Goal: Transaction & Acquisition: Purchase product/service

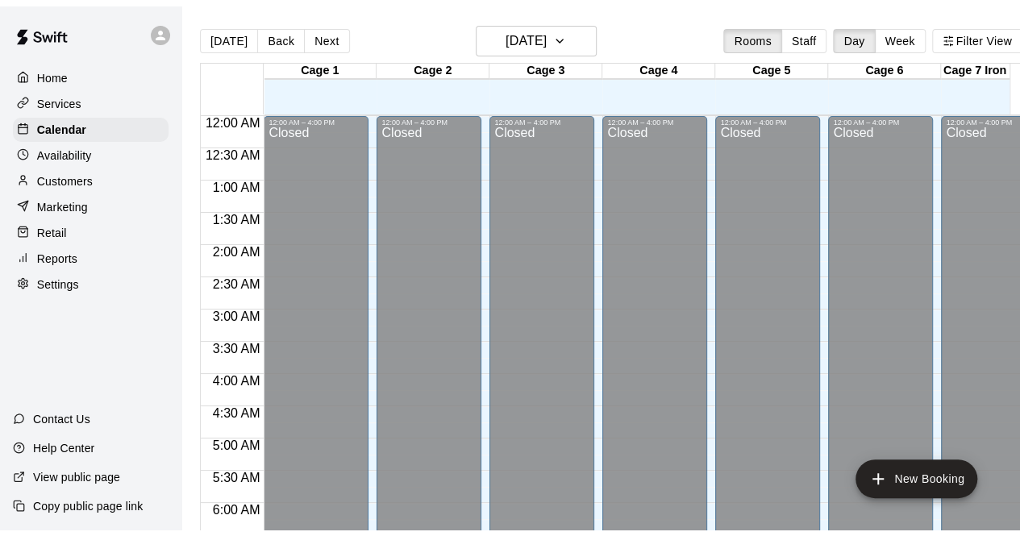
scroll to position [1113, 0]
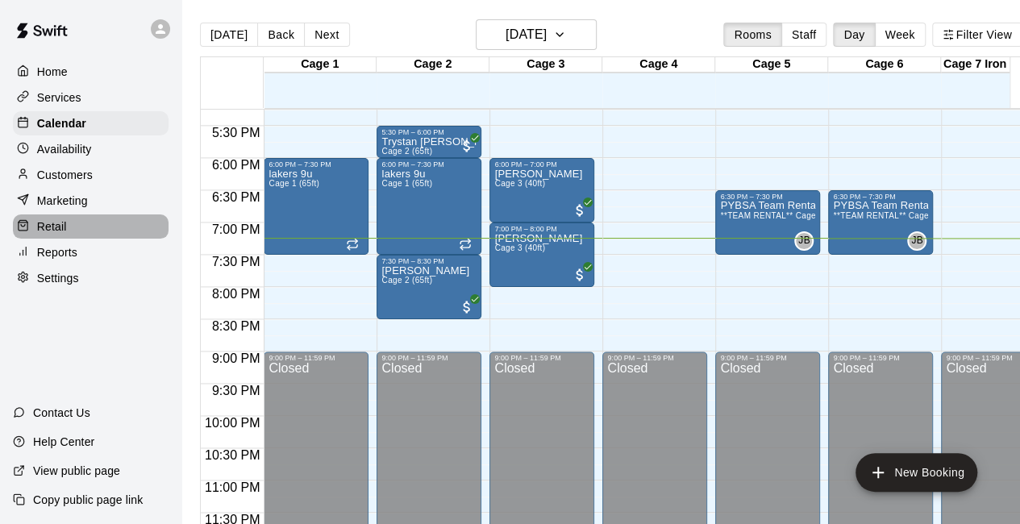
click at [82, 231] on div "Retail" at bounding box center [91, 226] width 156 height 24
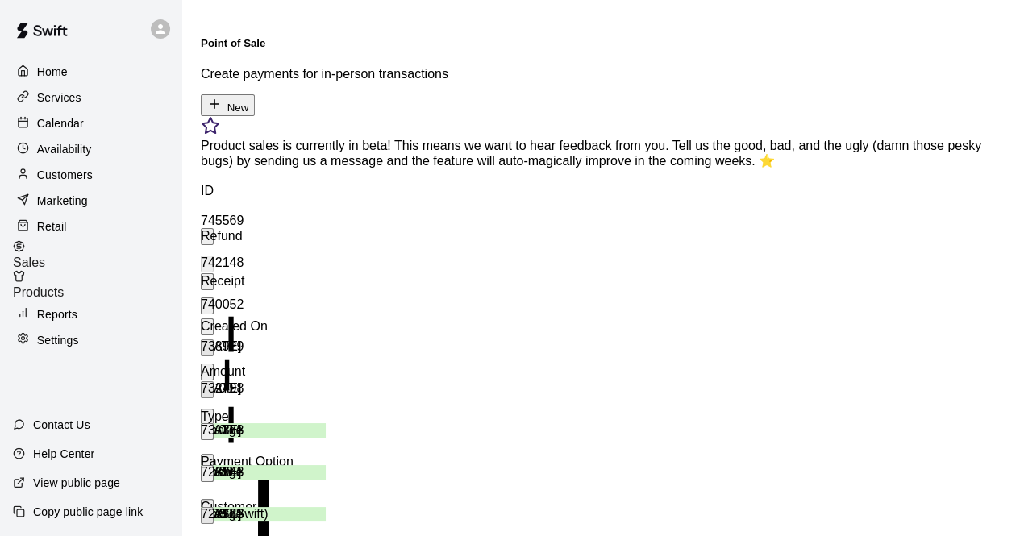
click at [222, 97] on icon "button" at bounding box center [214, 104] width 15 height 15
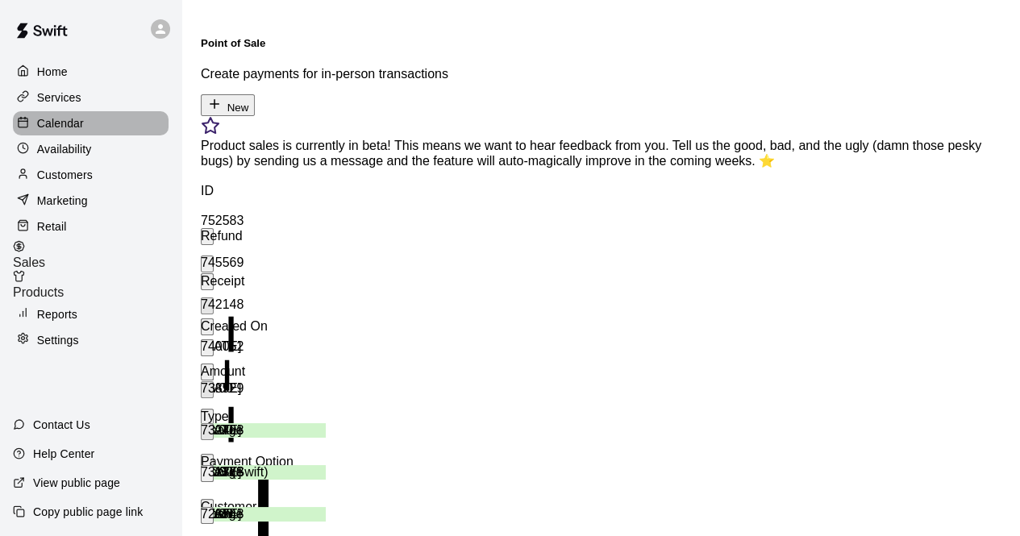
click at [97, 129] on div "Calendar" at bounding box center [91, 123] width 156 height 24
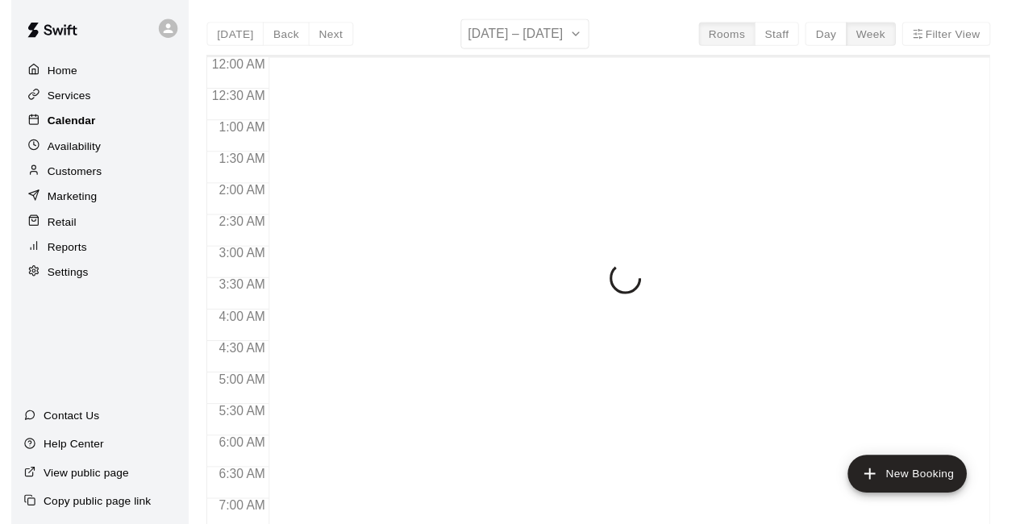
scroll to position [1051, 0]
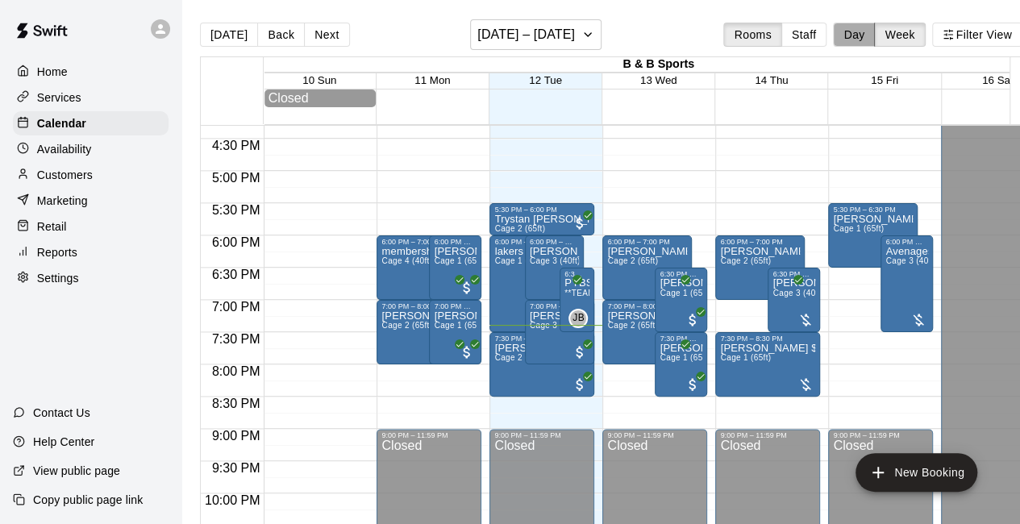
click at [863, 36] on button "Day" at bounding box center [854, 35] width 42 height 24
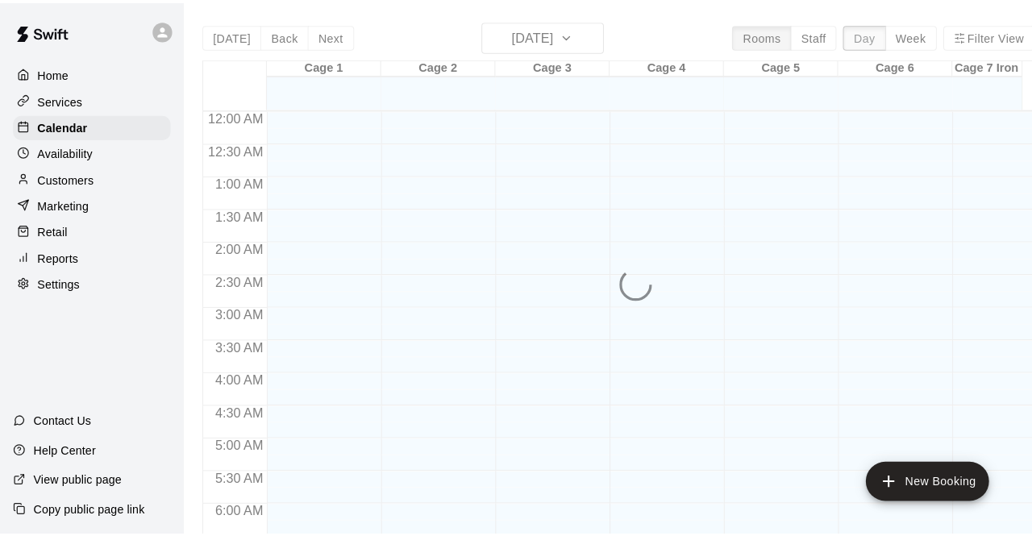
scroll to position [1113, 0]
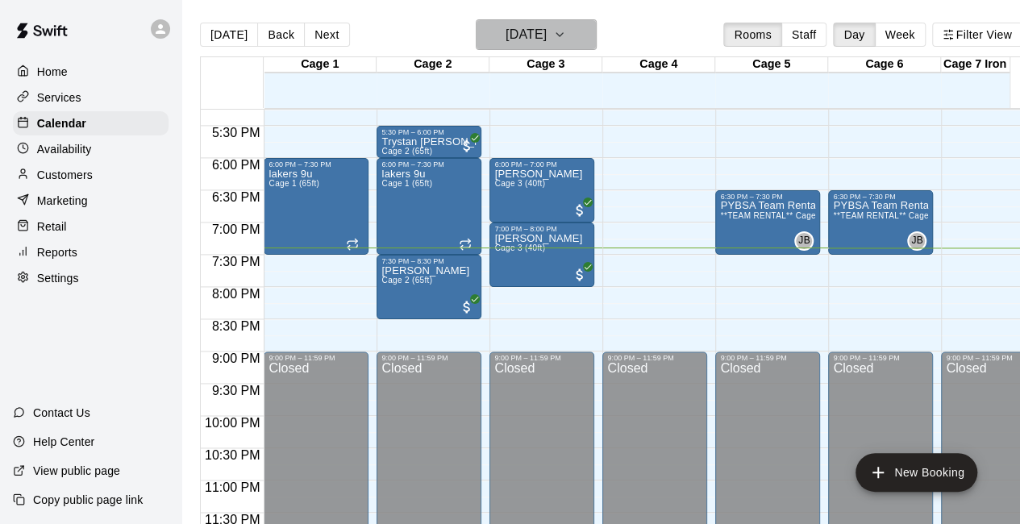
click at [563, 35] on icon "button" at bounding box center [559, 34] width 6 height 3
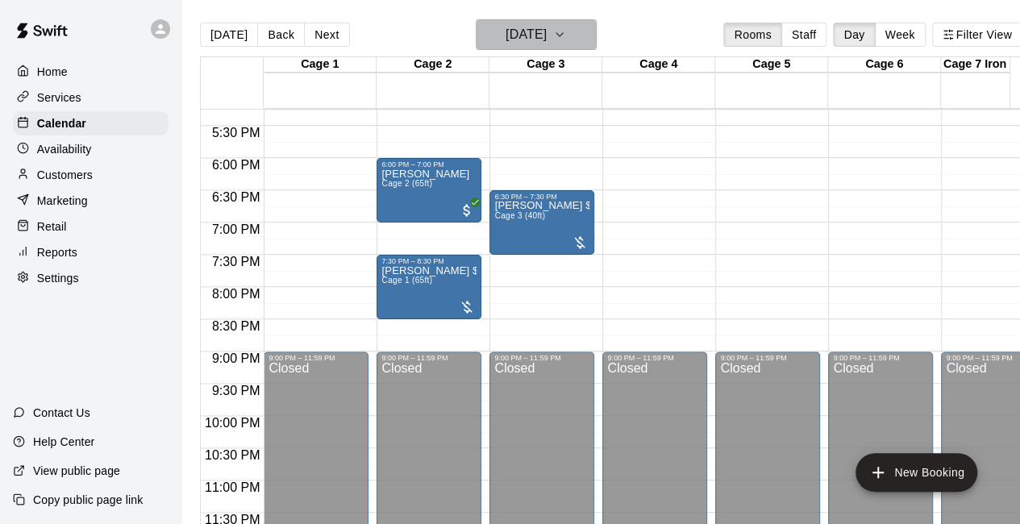
click at [566, 31] on icon "button" at bounding box center [559, 34] width 13 height 19
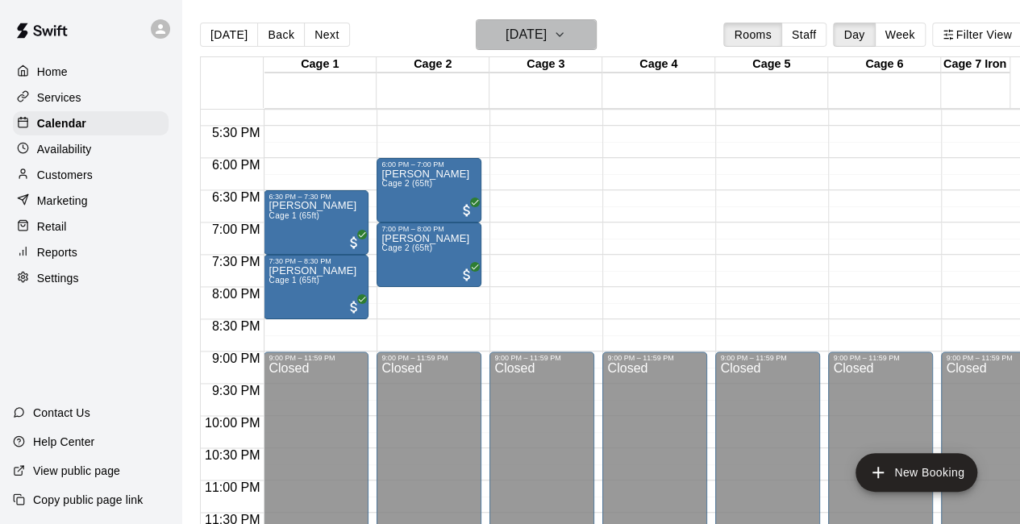
click at [566, 35] on icon "button" at bounding box center [559, 34] width 13 height 19
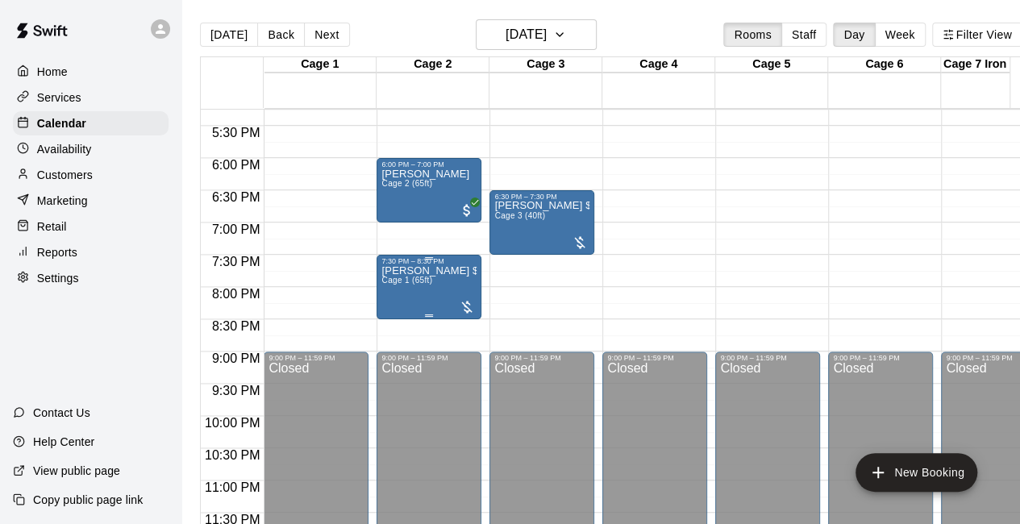
click at [431, 271] on p "[PERSON_NAME] $20 due" at bounding box center [428, 271] width 95 height 0
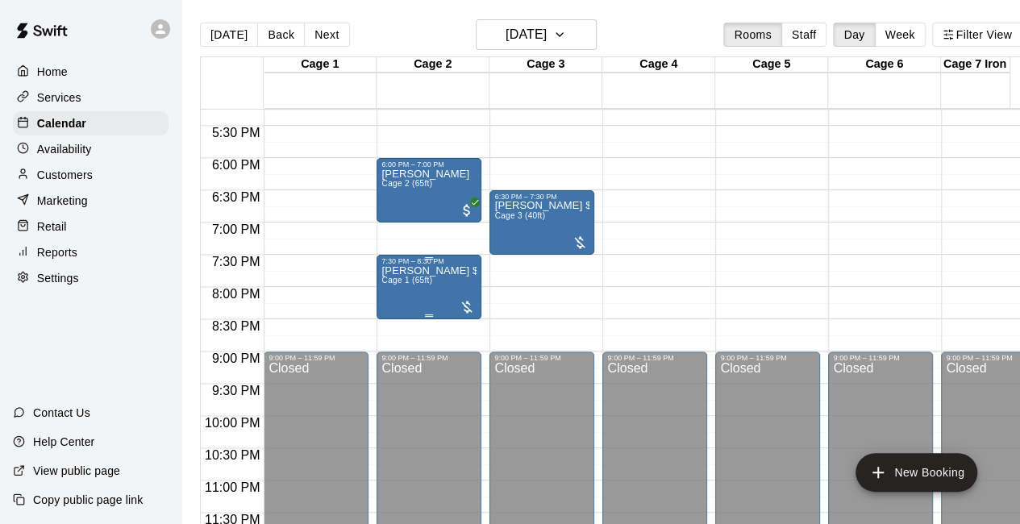
click at [414, 285] on span "Cage 1 (65ft)" at bounding box center [406, 280] width 51 height 9
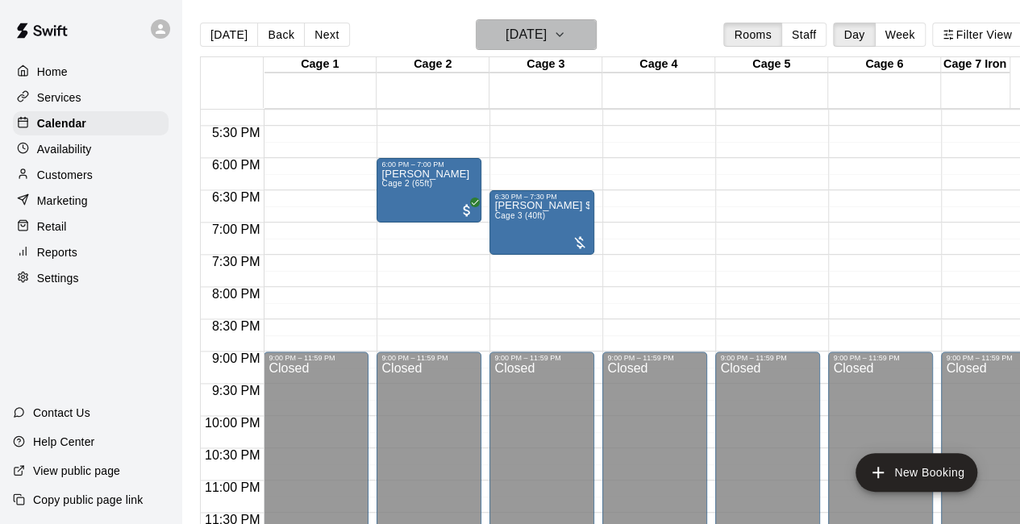
click at [566, 36] on icon "button" at bounding box center [559, 34] width 13 height 19
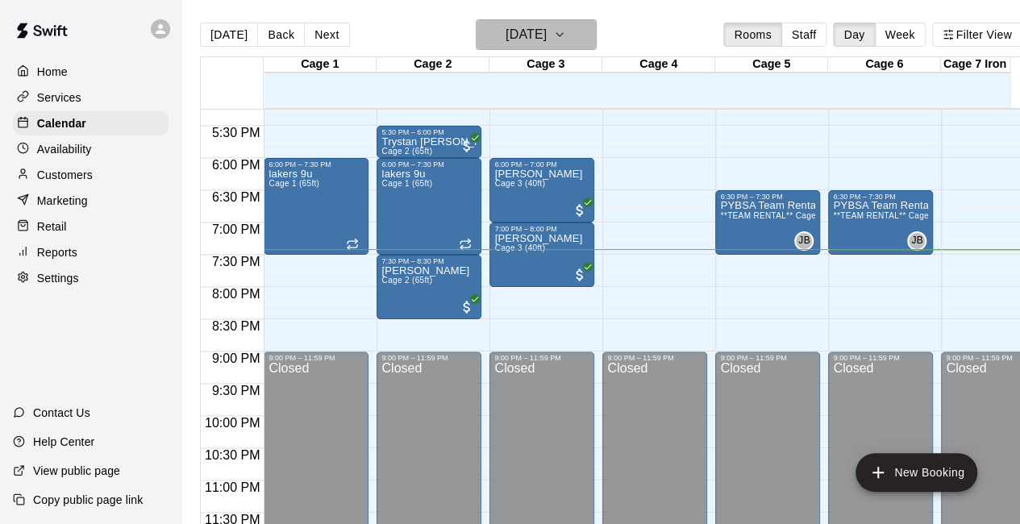
click at [566, 32] on icon "button" at bounding box center [559, 34] width 13 height 19
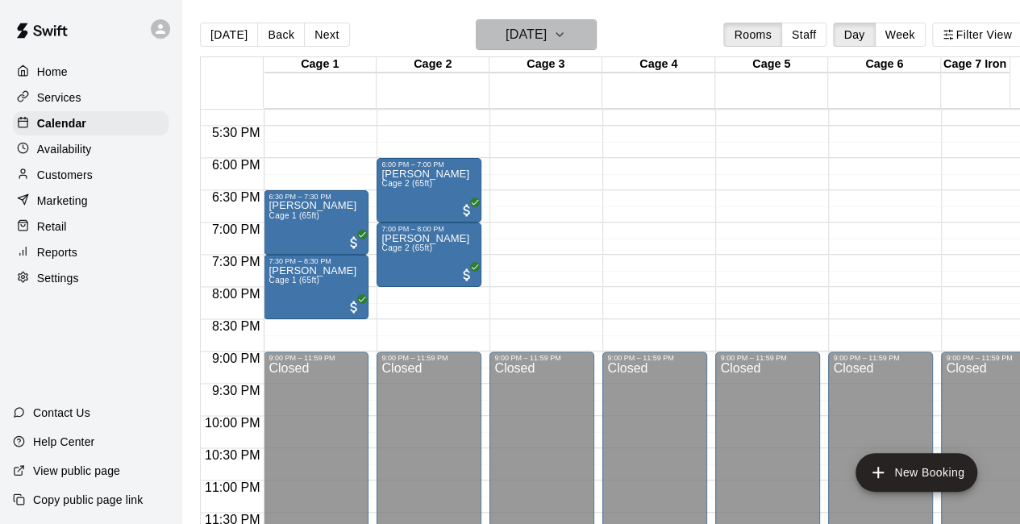
click at [566, 31] on icon "button" at bounding box center [559, 34] width 13 height 19
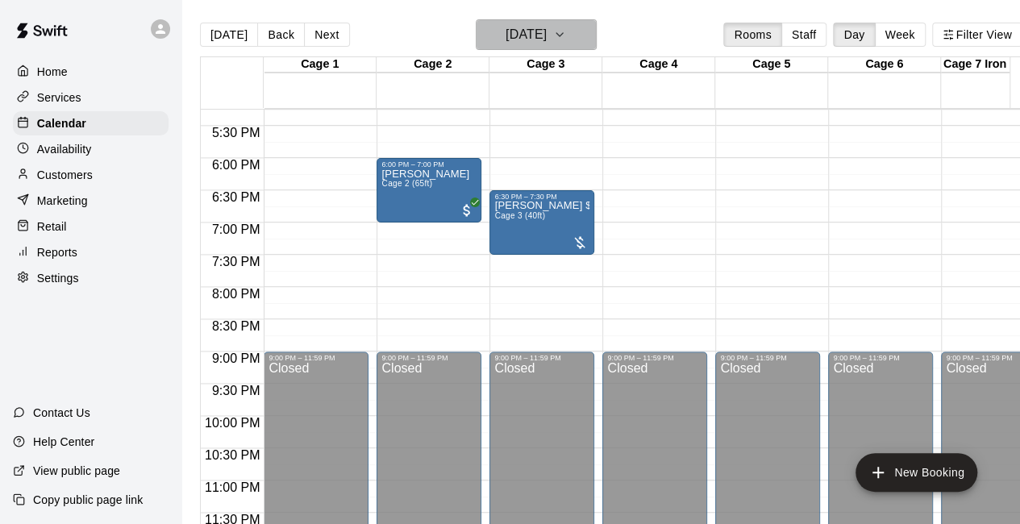
click at [566, 32] on icon "button" at bounding box center [559, 34] width 13 height 19
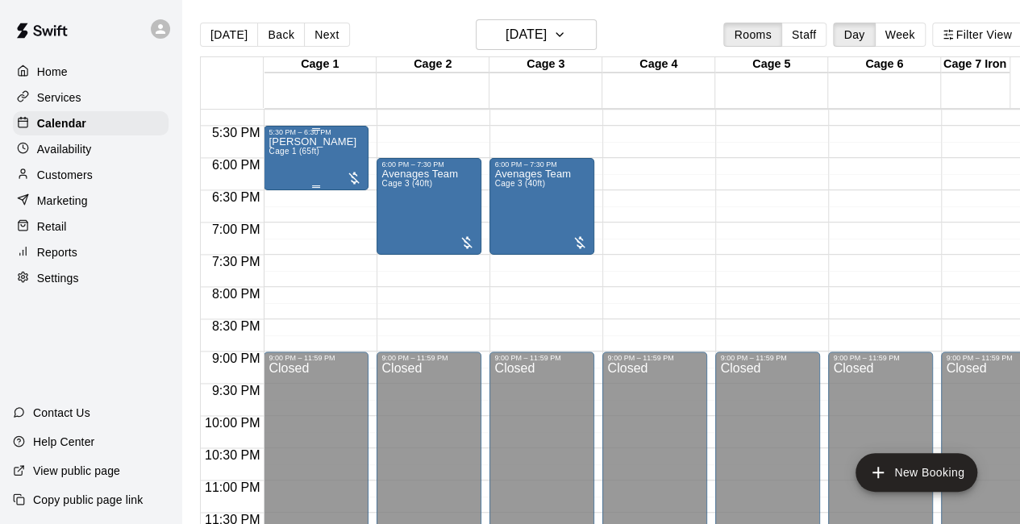
click at [302, 156] on span "Cage 1 (65ft)" at bounding box center [293, 151] width 51 height 9
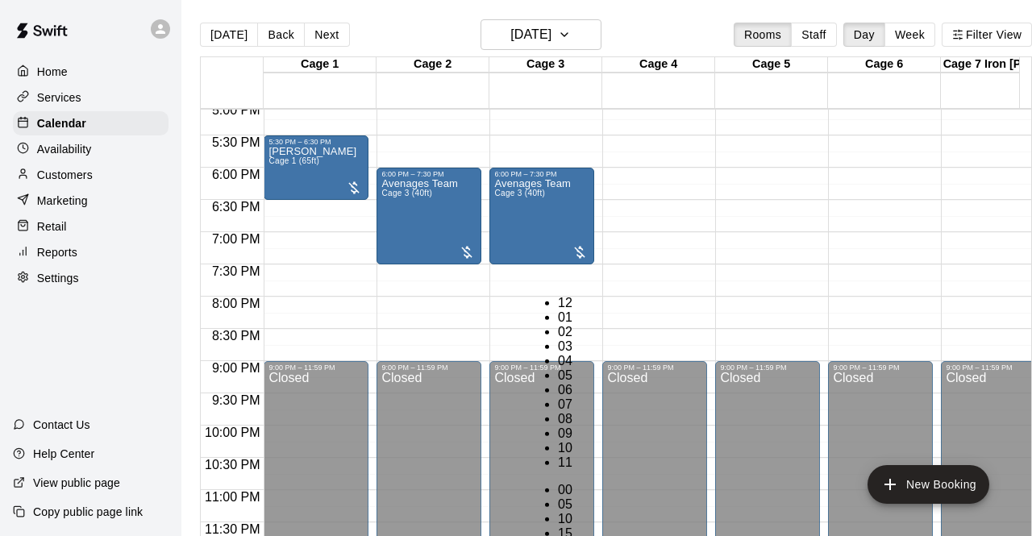
scroll to position [29, 0]
click at [558, 383] on li "06" at bounding box center [567, 390] width 19 height 15
click at [577, 483] on li "00" at bounding box center [567, 490] width 19 height 15
type input "********"
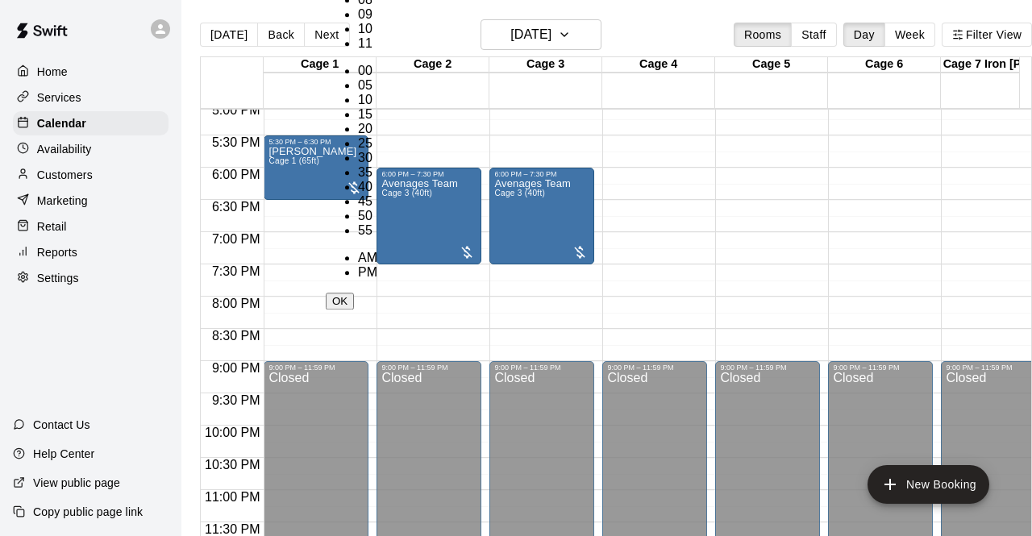
scroll to position [29, 0]
click at [377, 78] on li "00" at bounding box center [367, 71] width 19 height 15
type input "********"
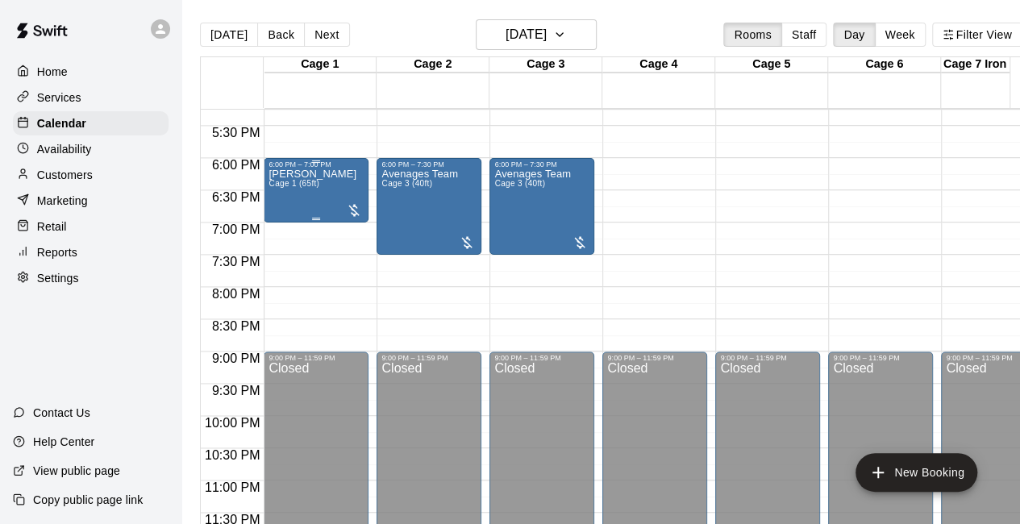
click at [309, 195] on div "[PERSON_NAME] Cage 1 (65ft)" at bounding box center [312, 431] width 88 height 524
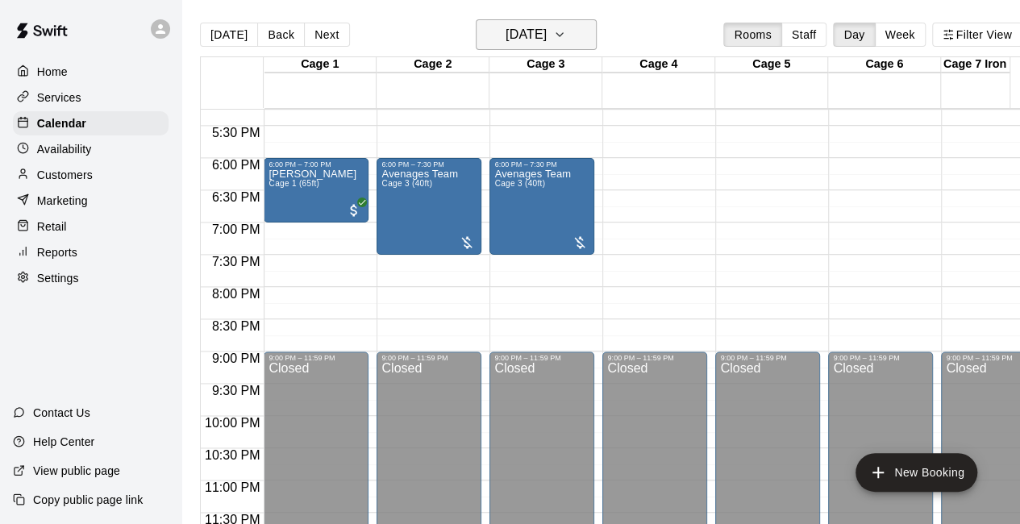
click at [566, 35] on icon "button" at bounding box center [559, 34] width 13 height 19
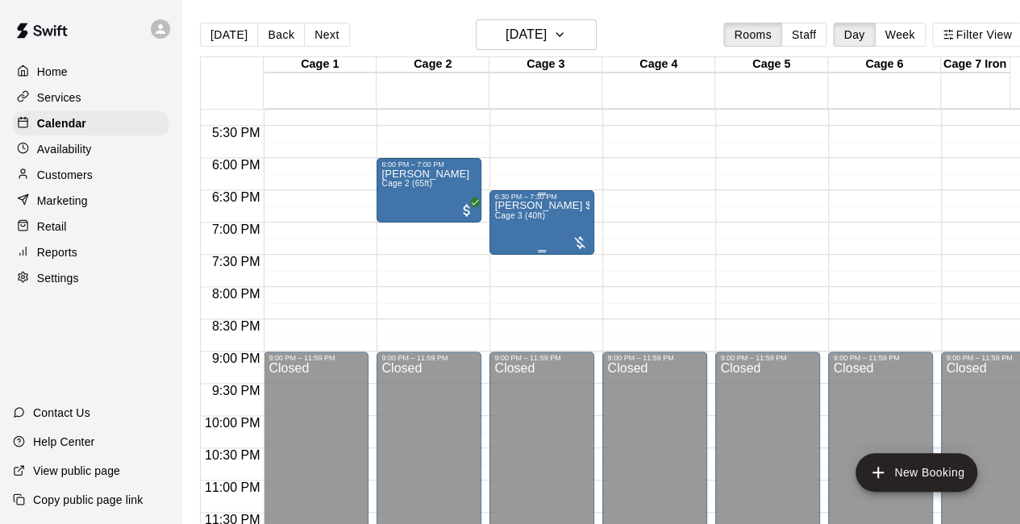
click at [547, 226] on div "[PERSON_NAME] $20 due Cage 3 (40ft)" at bounding box center [541, 463] width 95 height 524
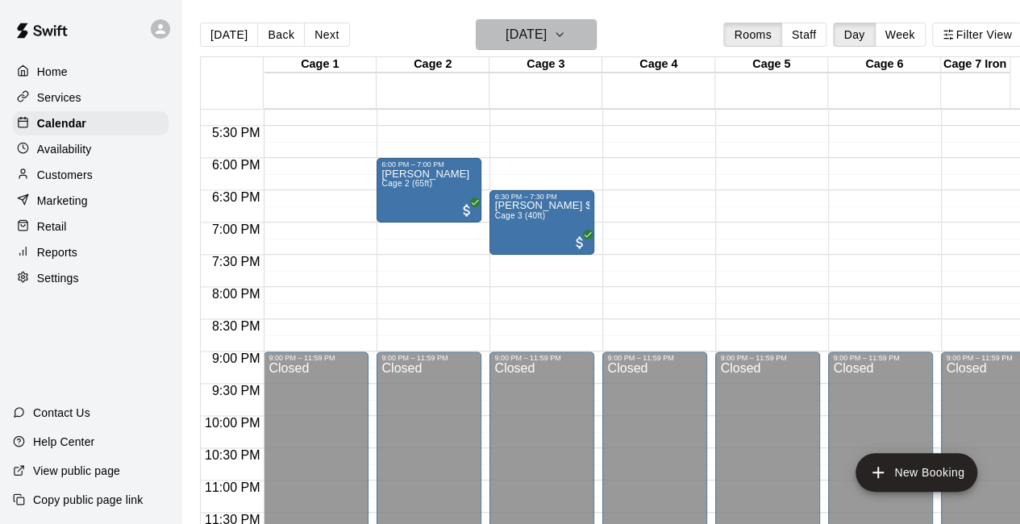
click at [566, 33] on icon "button" at bounding box center [559, 34] width 13 height 19
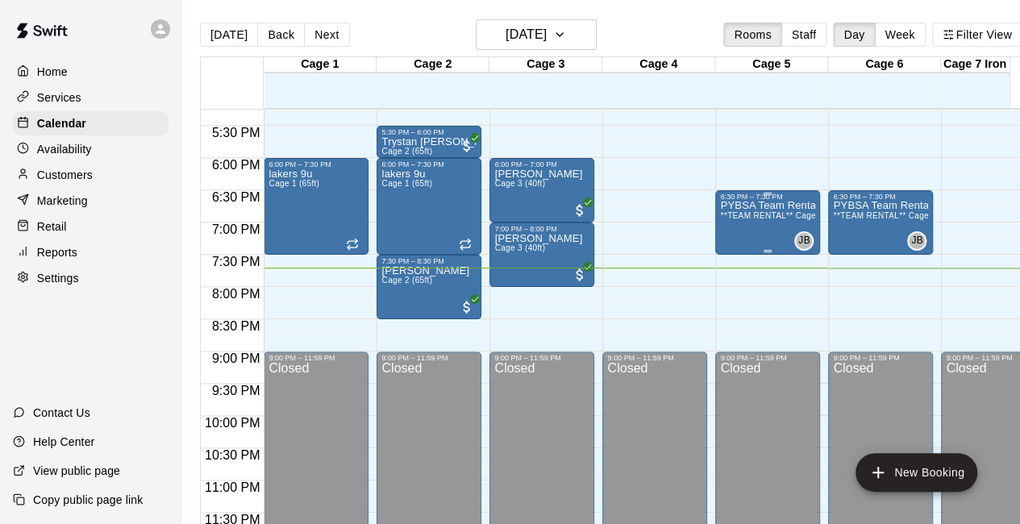
click at [755, 215] on span "**TEAM RENTAL** Cages 5 & 6 Double Cage Rentals (40ft)" at bounding box center [835, 215] width 230 height 9
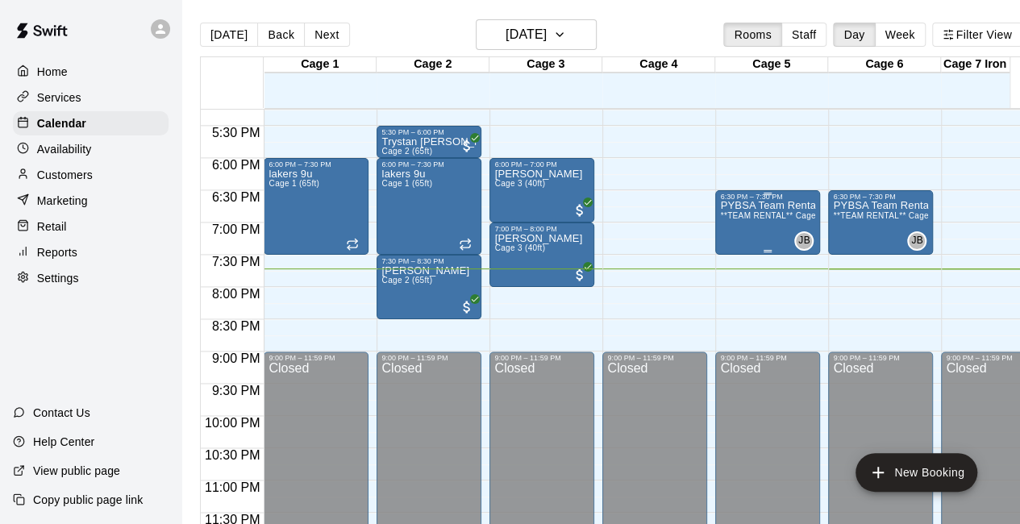
click at [766, 230] on div "PYBSA Team Rental Longhorns $ due (Add Email Info) **TEAM RENTAL** Cages 5 & 6 …" at bounding box center [767, 463] width 95 height 524
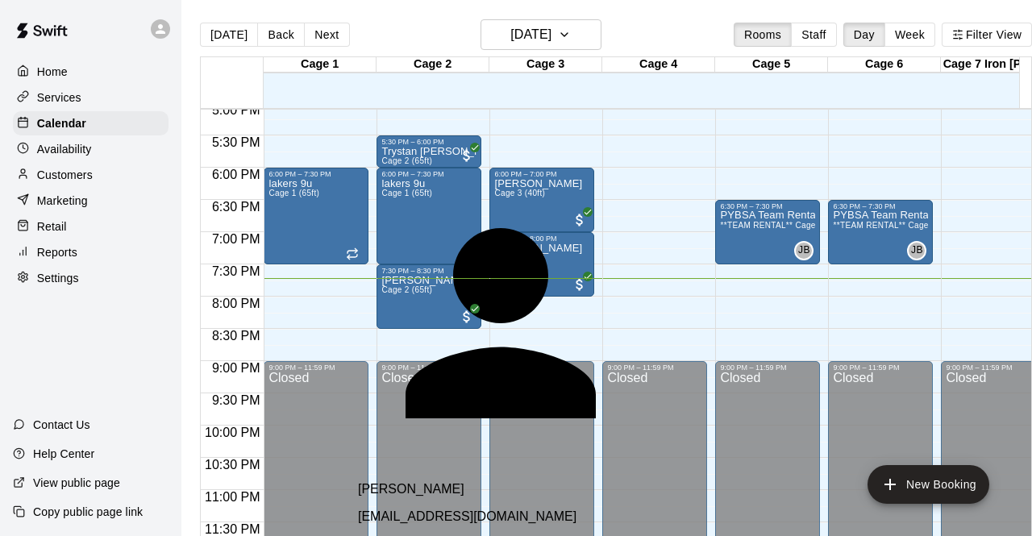
scroll to position [226, 0]
type input "*"
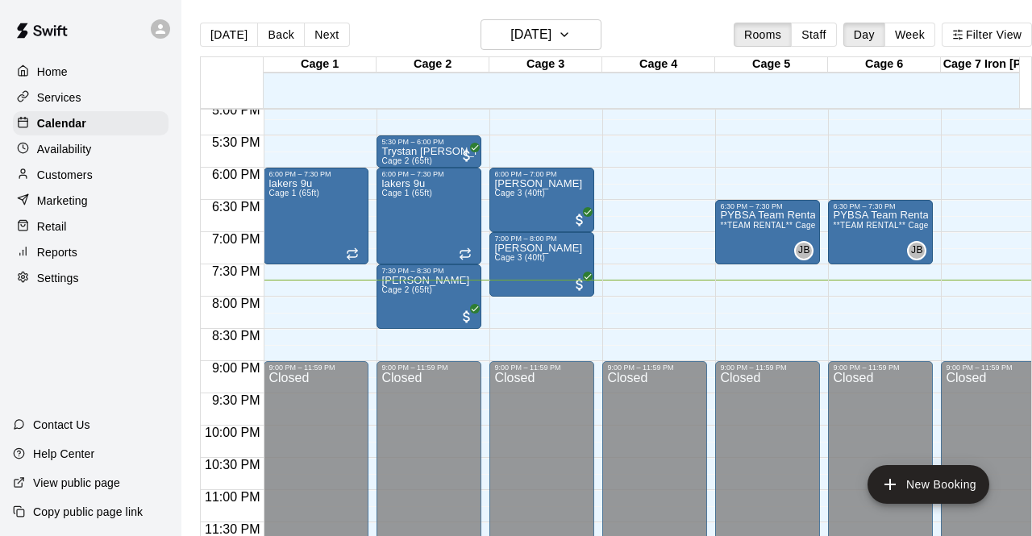
type input "*"
select select "**"
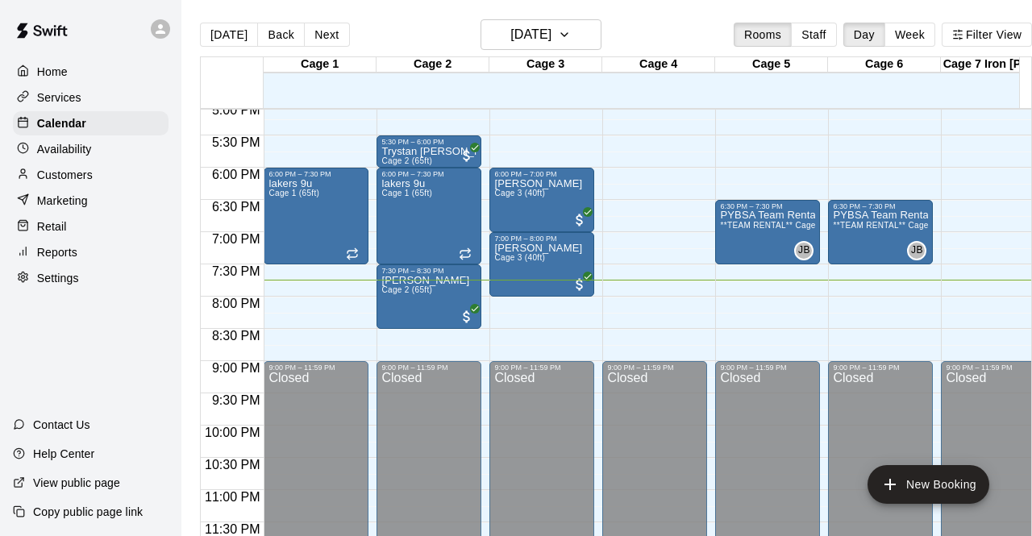
select select "**"
type input "********"
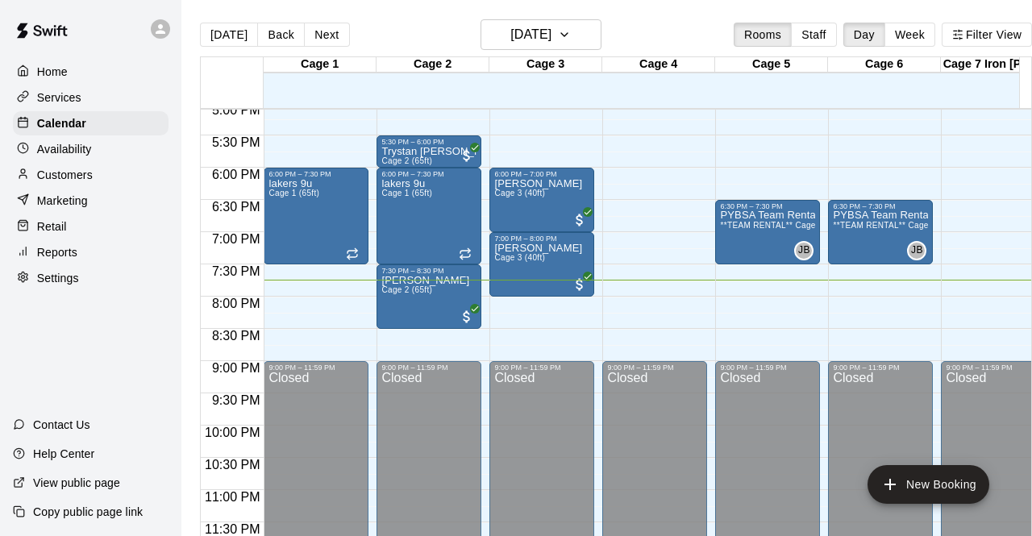
type input "**********"
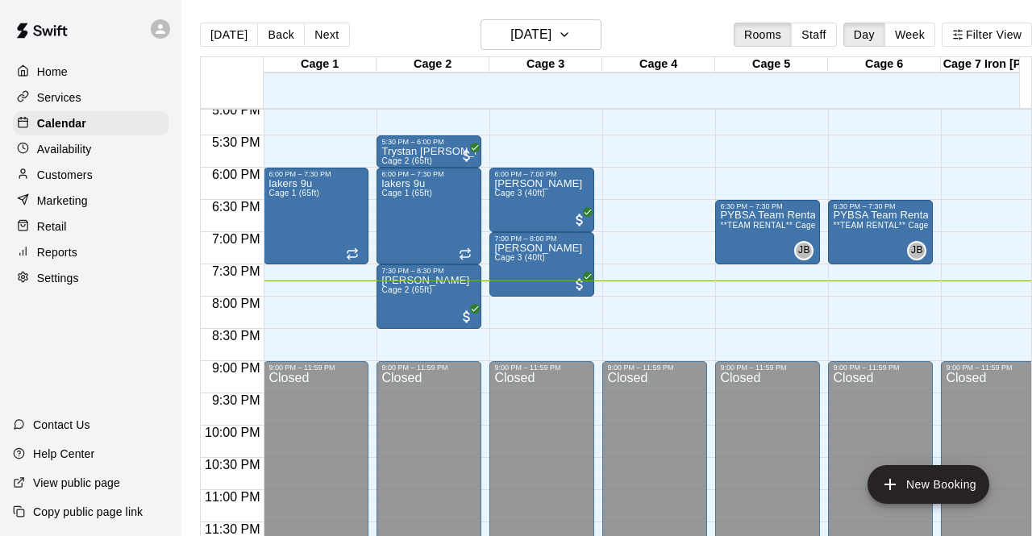
scroll to position [0, 0]
select select "**"
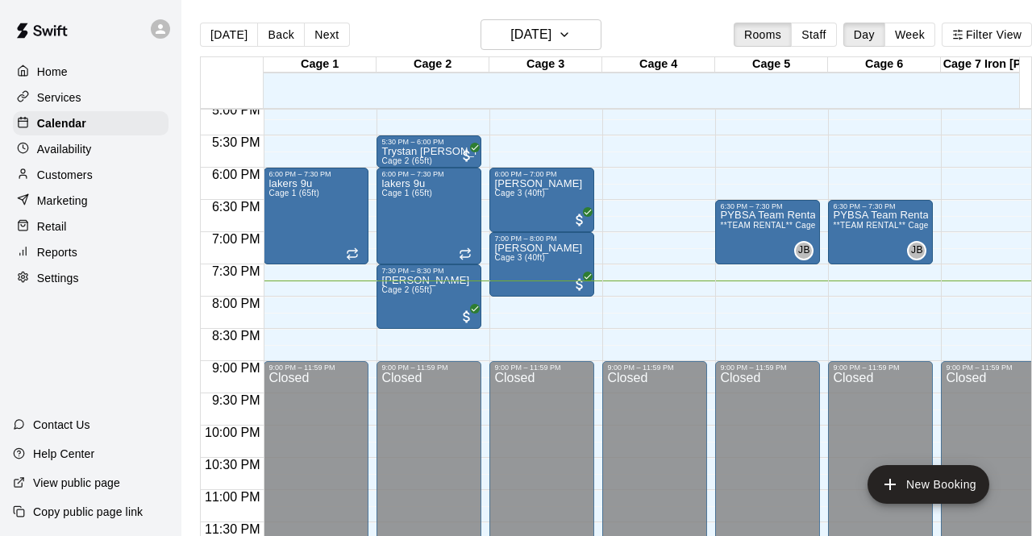
type input "*"
type input "**"
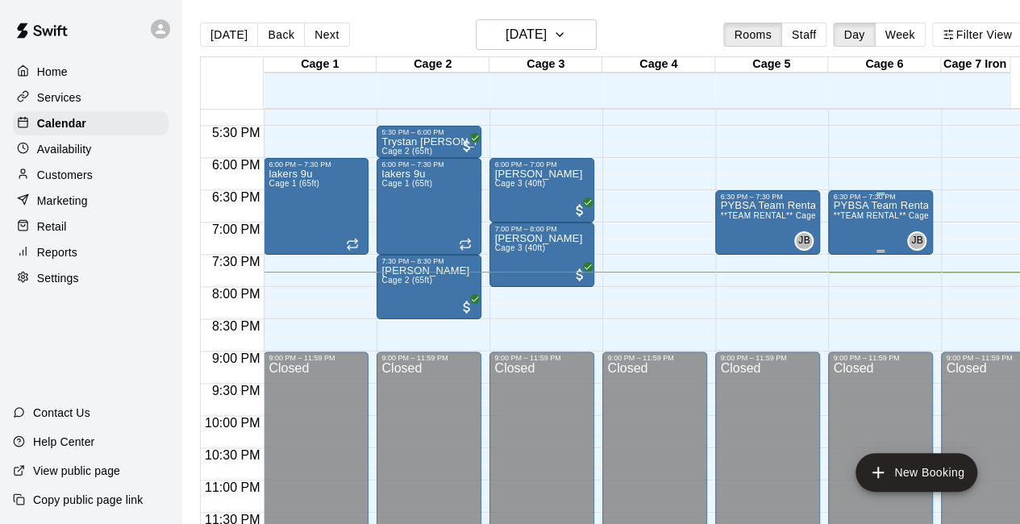
click at [871, 214] on div "PYBSA Team Rental Longhorns $ due (Add Email Info) **TEAM RENTAL** Cages 5 & 6 …" at bounding box center [880, 463] width 95 height 524
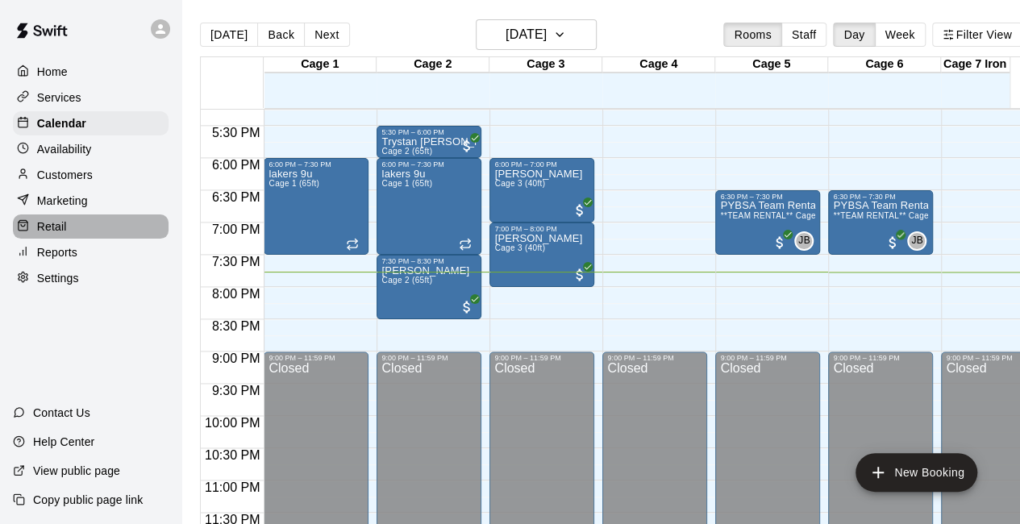
click at [73, 236] on div "Retail" at bounding box center [91, 226] width 156 height 24
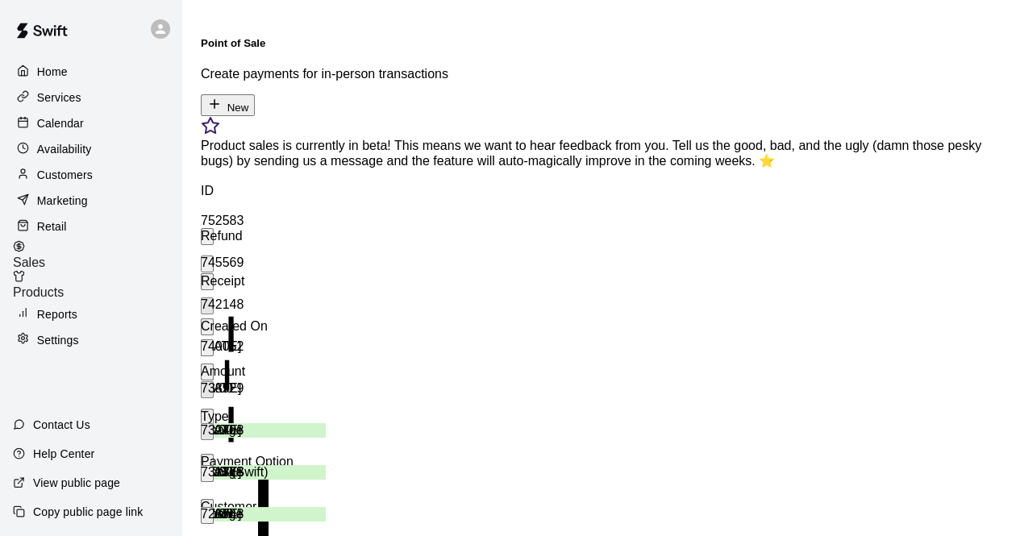
click at [255, 94] on button "New" at bounding box center [228, 105] width 54 height 22
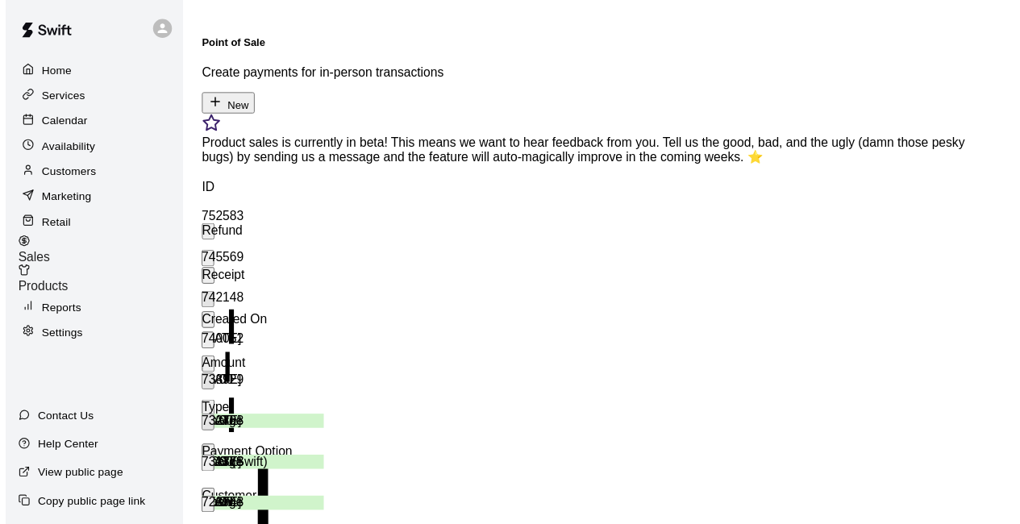
scroll to position [35, 0]
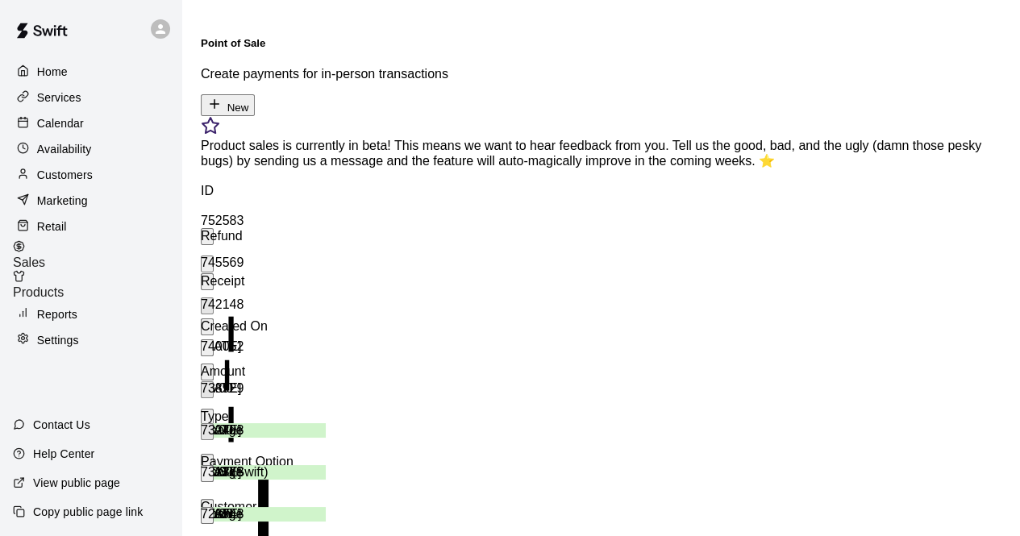
click at [255, 94] on button "New" at bounding box center [228, 105] width 54 height 22
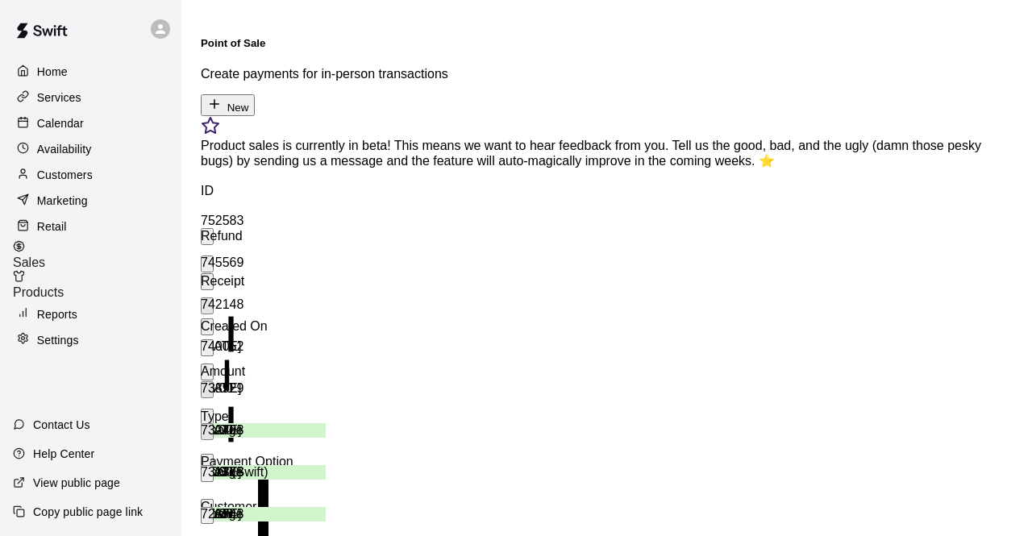
type input "**"
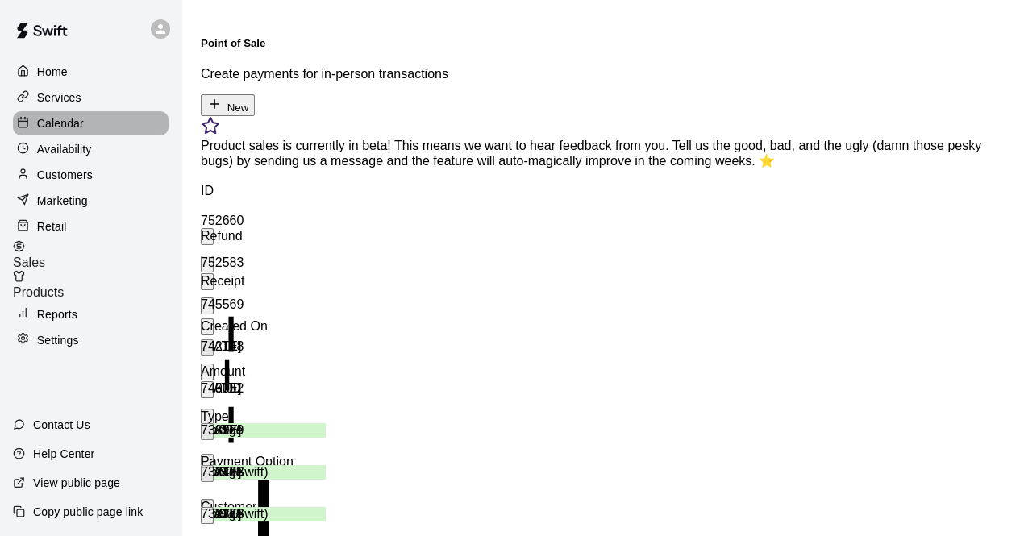
click at [110, 127] on div "Calendar" at bounding box center [91, 123] width 156 height 24
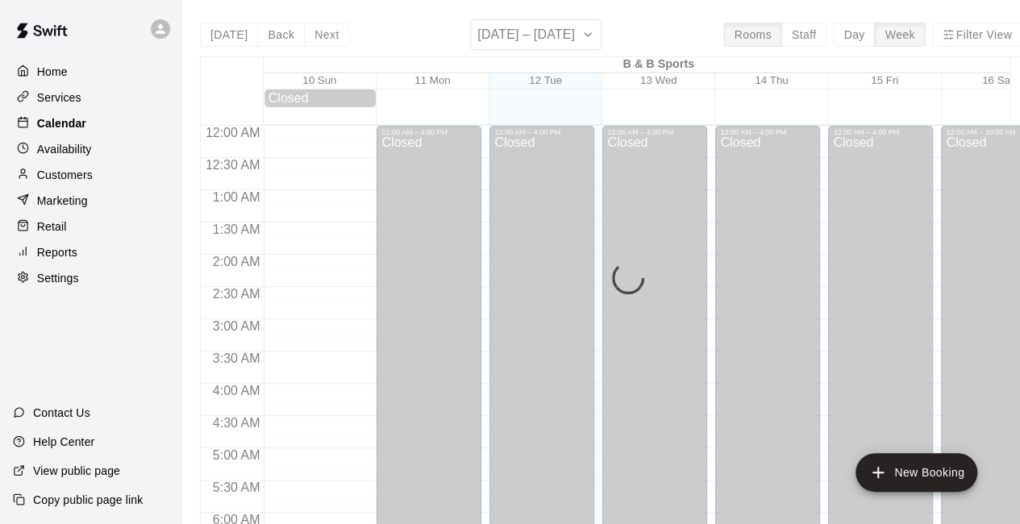
scroll to position [1051, 0]
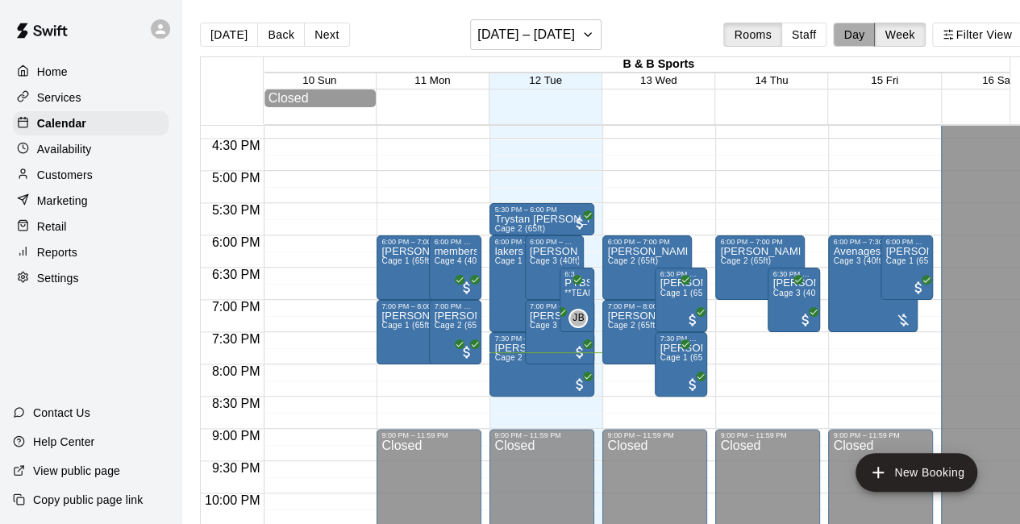
click at [870, 33] on button "Day" at bounding box center [854, 35] width 42 height 24
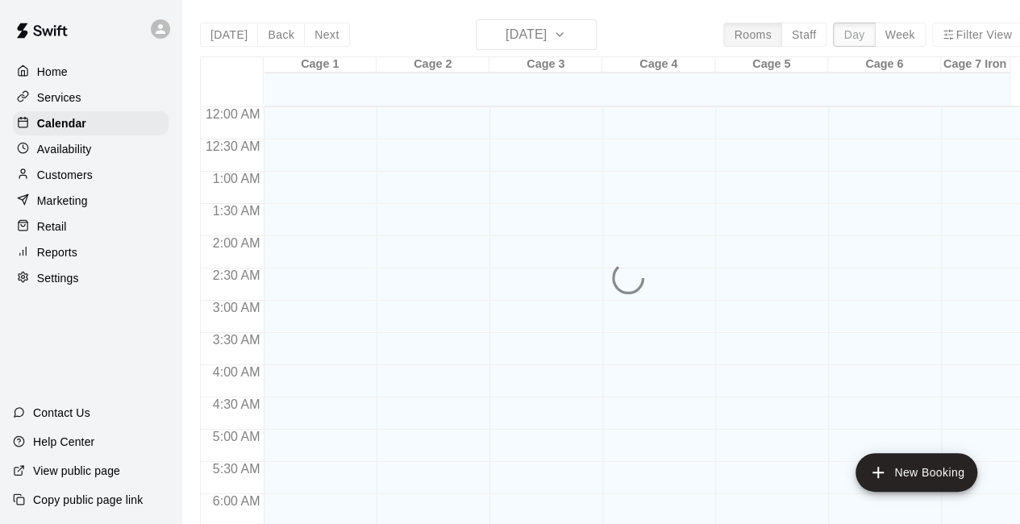
scroll to position [1113, 0]
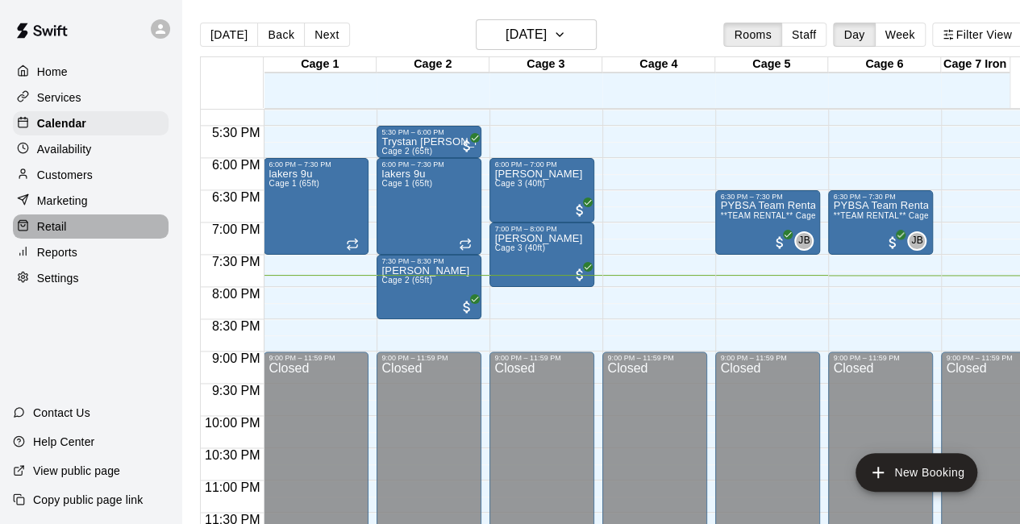
click at [81, 232] on div "Retail" at bounding box center [91, 226] width 156 height 24
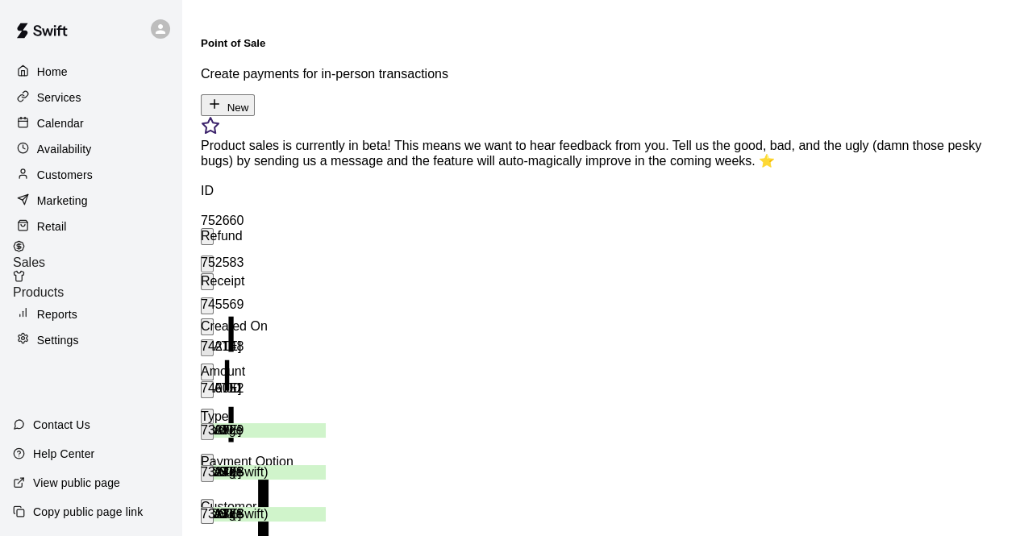
click at [255, 94] on button "New" at bounding box center [228, 105] width 54 height 22
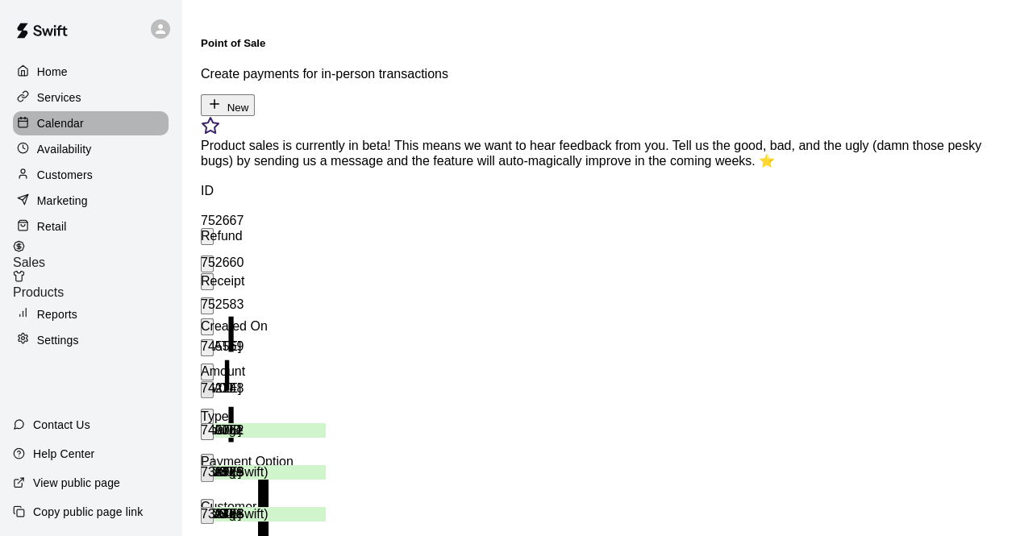
click at [85, 124] on div "Calendar" at bounding box center [91, 123] width 156 height 24
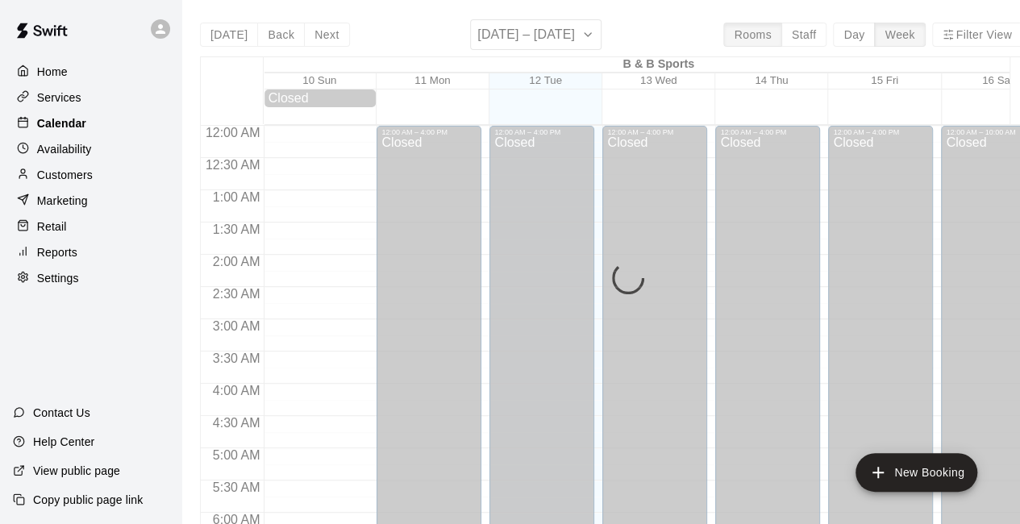
scroll to position [1051, 0]
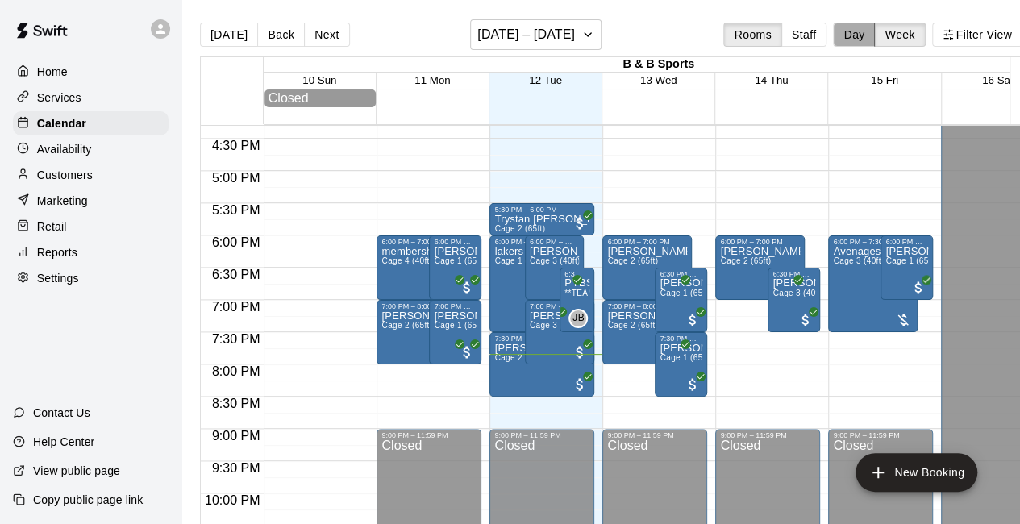
click at [864, 31] on button "Day" at bounding box center [854, 35] width 42 height 24
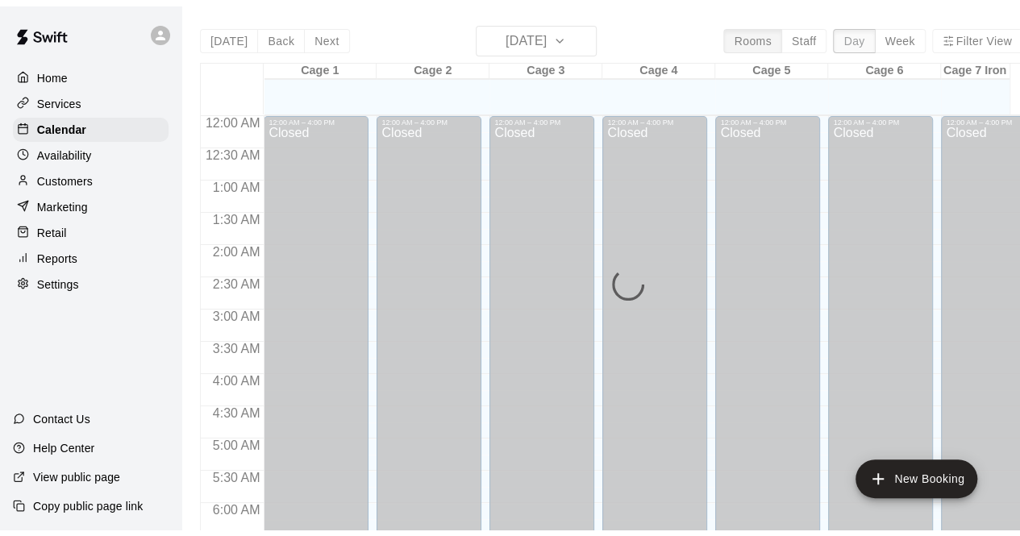
scroll to position [1117, 0]
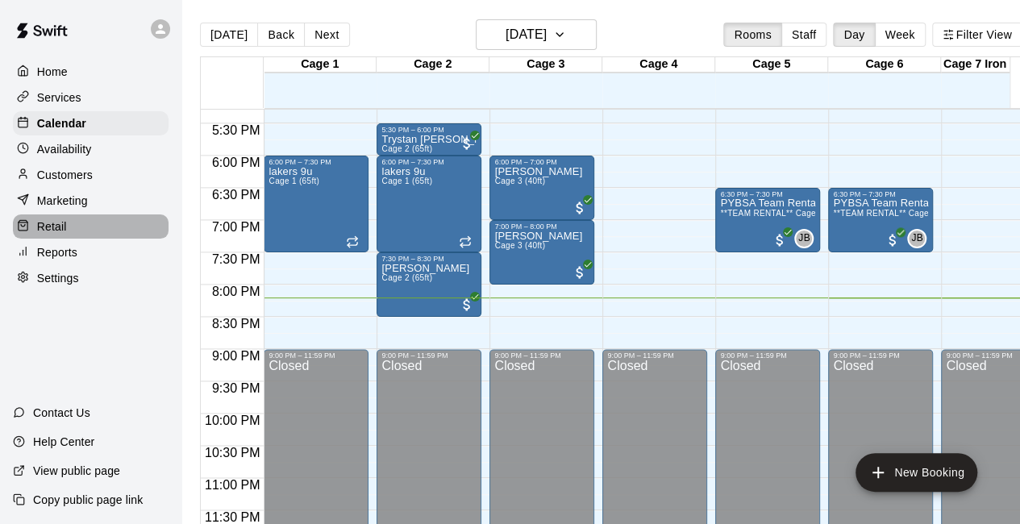
click at [78, 236] on div "Retail" at bounding box center [91, 226] width 156 height 24
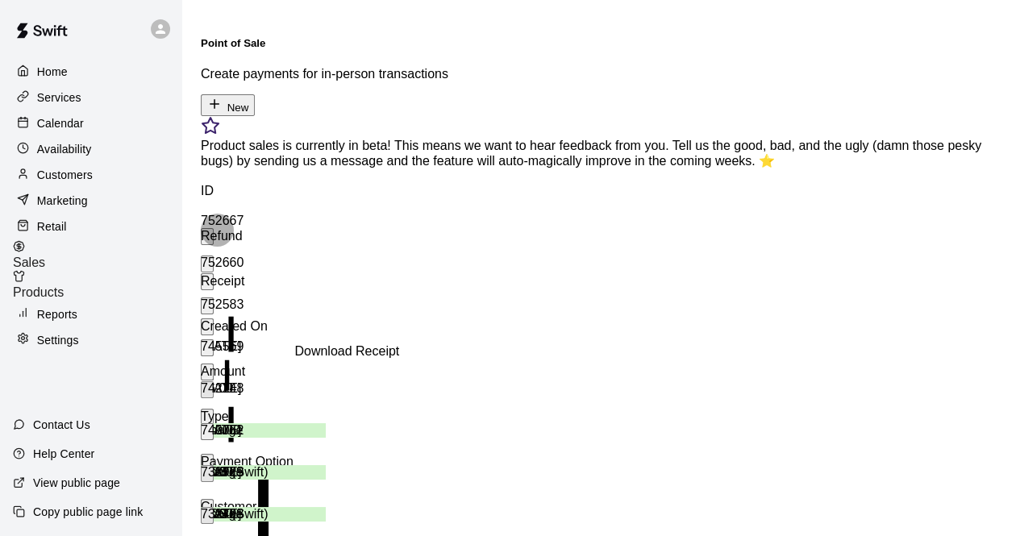
click at [224, 437] on icon "Download Receipt" at bounding box center [217, 445] width 15 height 16
click at [224, 479] on icon "Download Receipt" at bounding box center [217, 487] width 15 height 16
click at [207, 477] on icon "Download Receipt" at bounding box center [207, 477] width 0 height 0
click at [224, 521] on icon "Download Receipt" at bounding box center [217, 529] width 15 height 16
click at [207, 519] on icon "Download Receipt" at bounding box center [207, 519] width 0 height 0
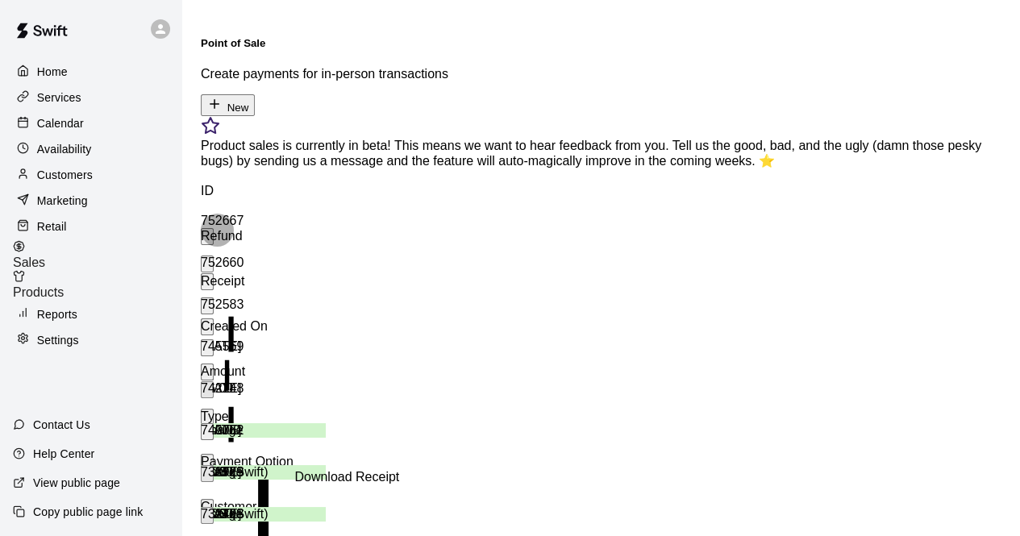
click at [1008, 523] on div at bounding box center [1008, 524] width 0 height 0
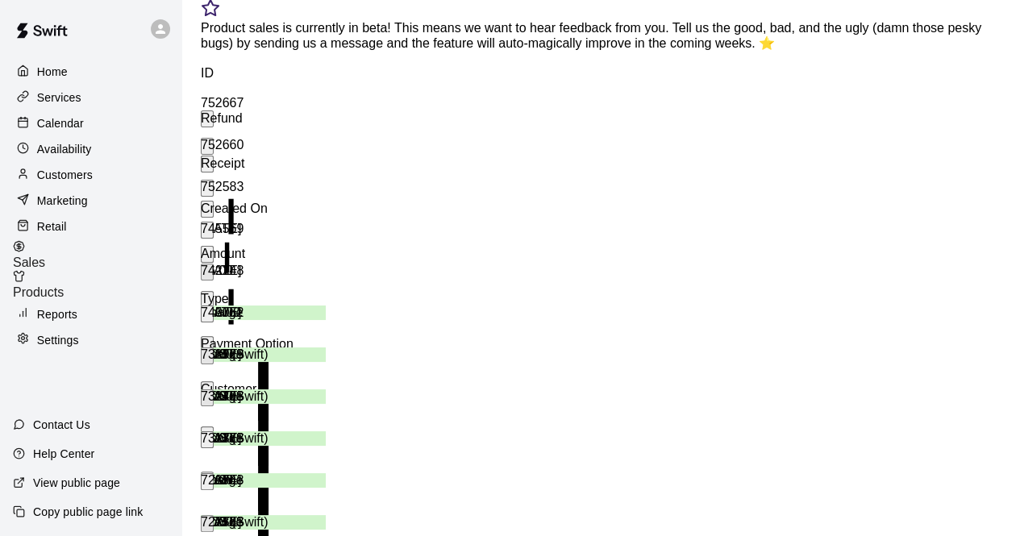
scroll to position [129, 0]
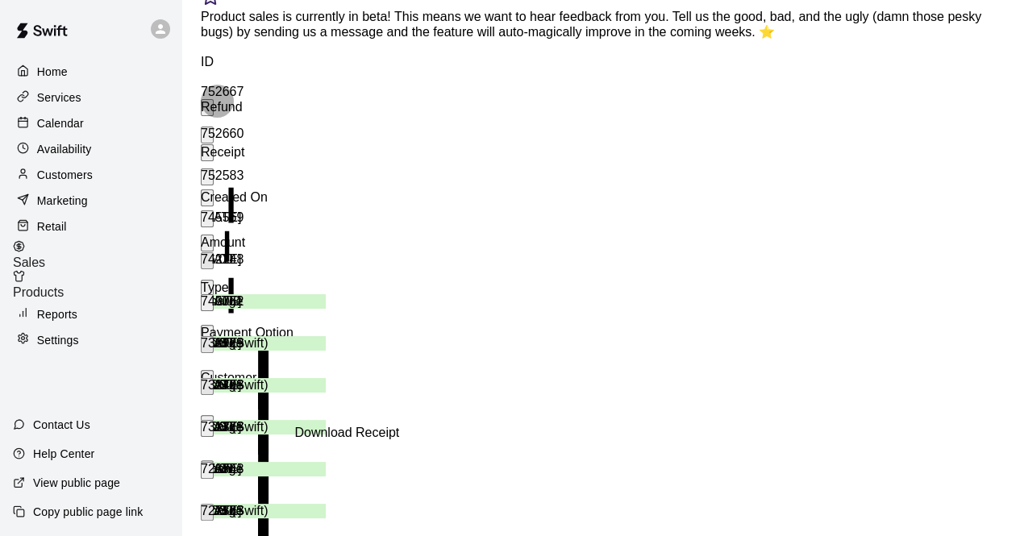
click at [207, 516] on icon "Download Receipt" at bounding box center [207, 516] width 0 height 0
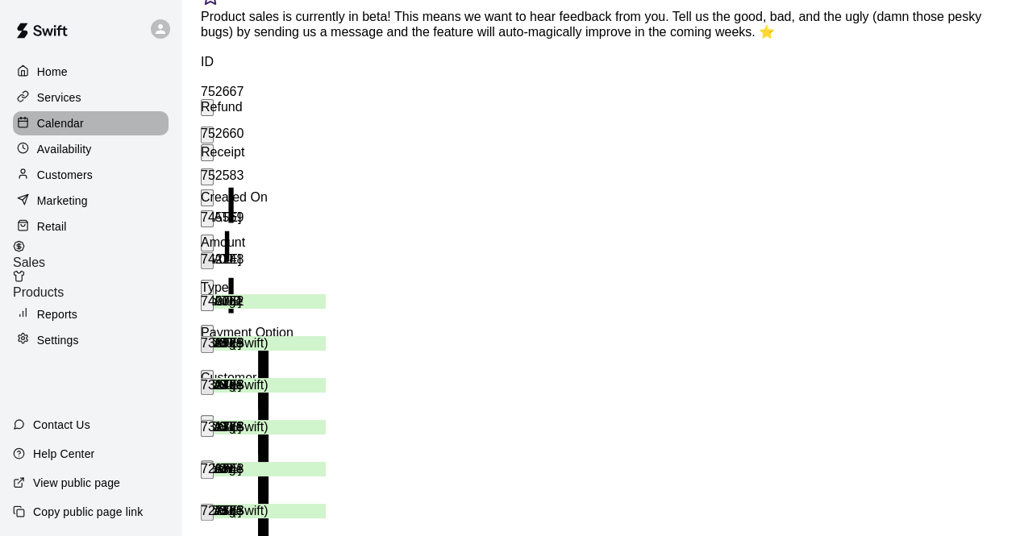
click at [100, 131] on div "Calendar" at bounding box center [91, 123] width 156 height 24
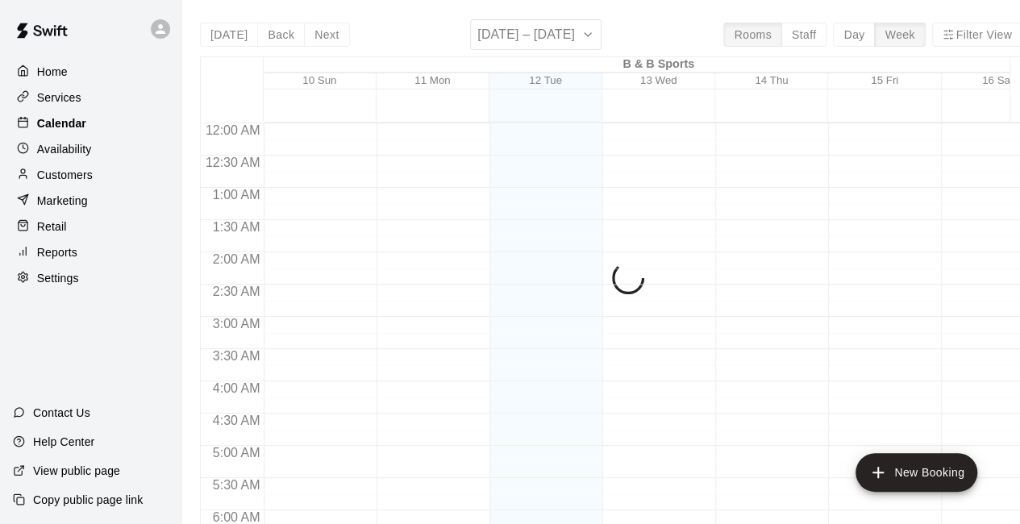
scroll to position [1051, 0]
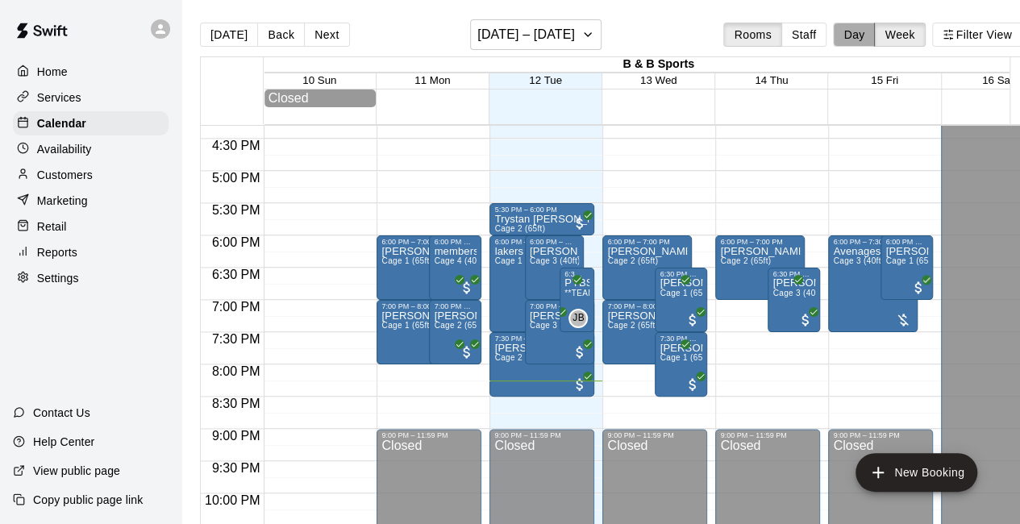
click at [863, 35] on button "Day" at bounding box center [854, 35] width 42 height 24
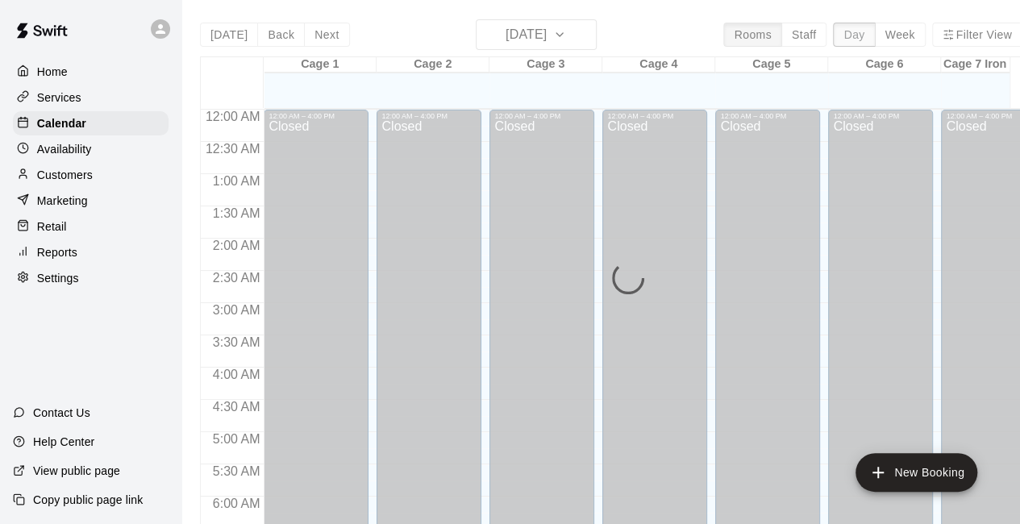
scroll to position [1117, 0]
